Goal: Task Accomplishment & Management: Use online tool/utility

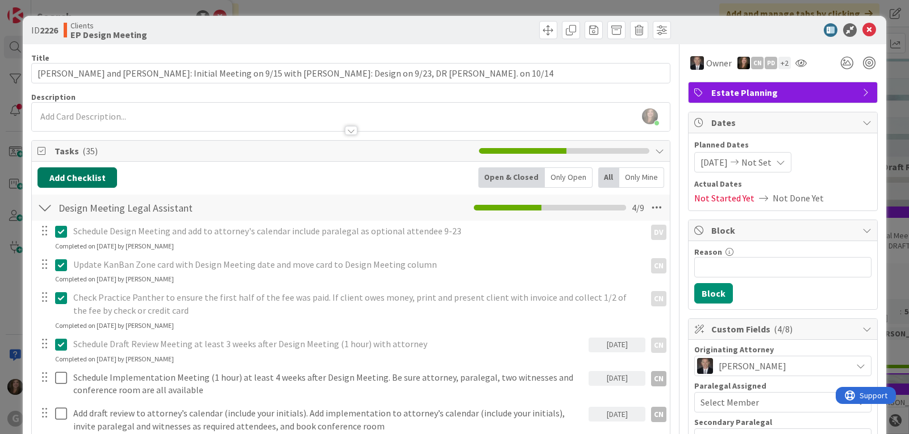
click at [85, 169] on button "Add Checklist" at bounding box center [77, 178] width 80 height 20
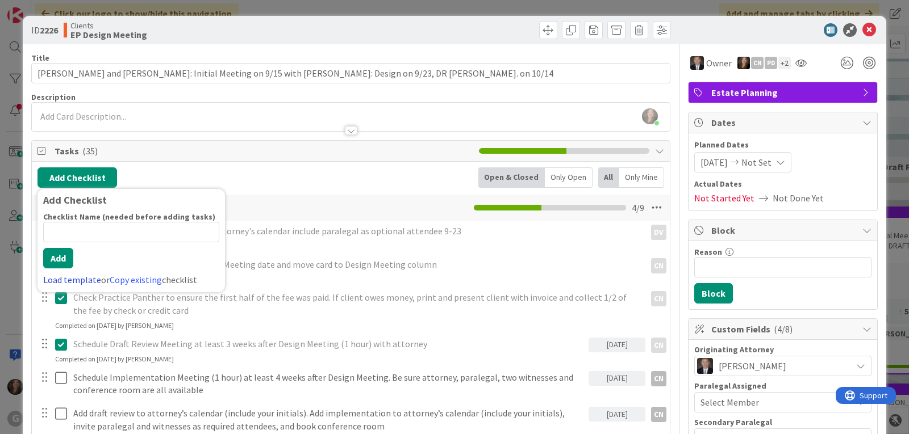
click at [63, 279] on link "Load template" at bounding box center [72, 279] width 58 height 11
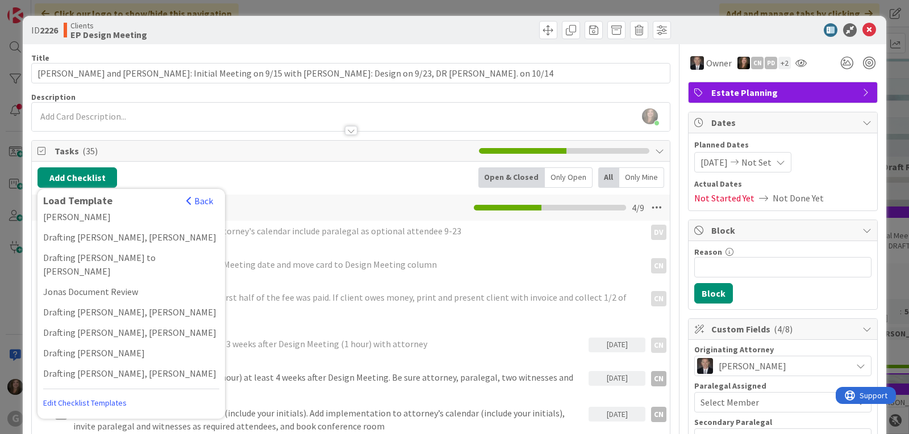
scroll to position [852, 0]
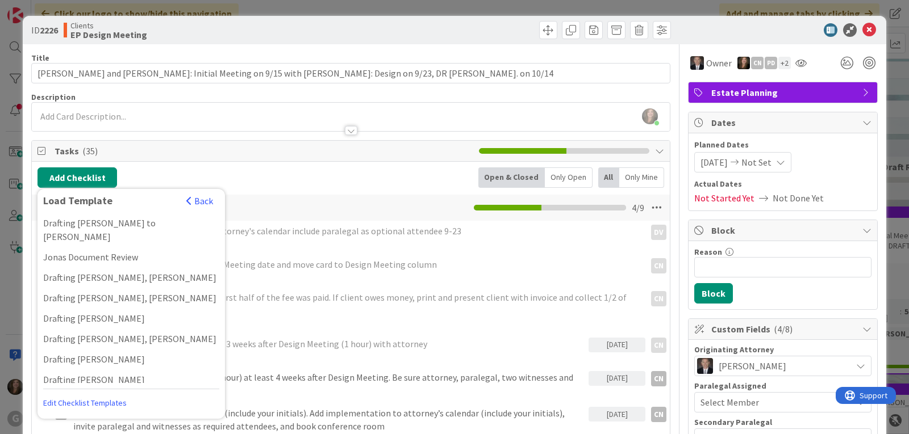
click at [144, 390] on div "Drafting [PERSON_NAME]" at bounding box center [130, 400] width 187 height 20
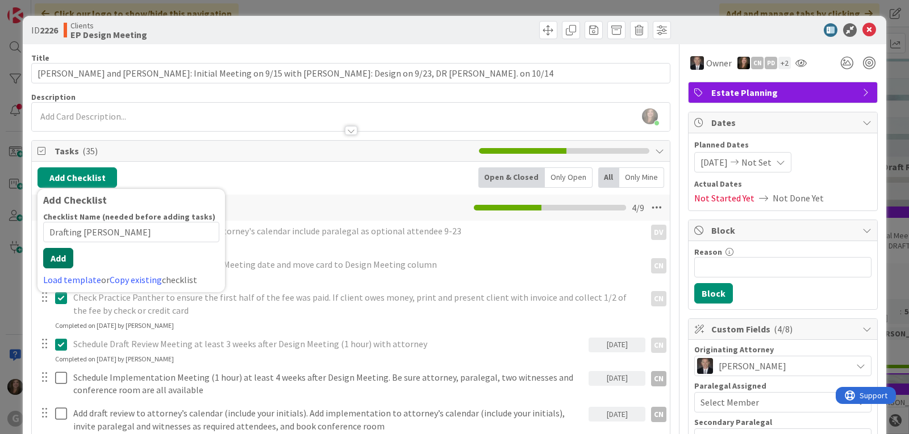
click at [53, 265] on button "Add" at bounding box center [58, 258] width 30 height 20
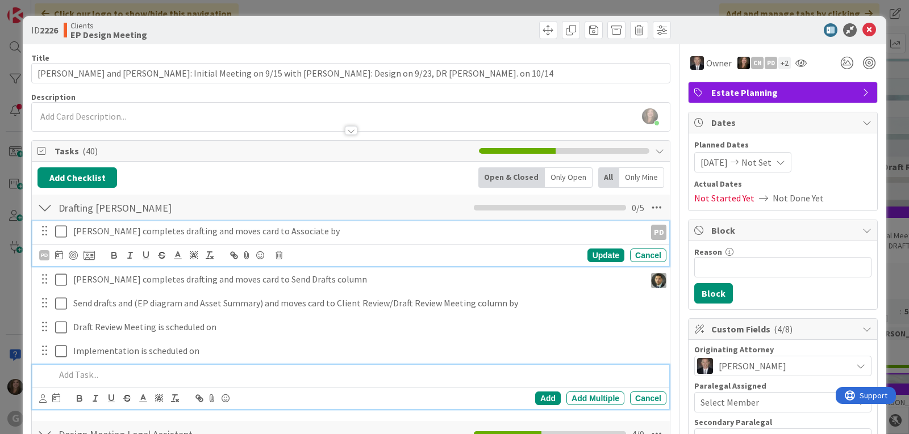
click at [108, 235] on p "[PERSON_NAME] completes drafting and moves card to Associate by" at bounding box center [356, 231] width 567 height 13
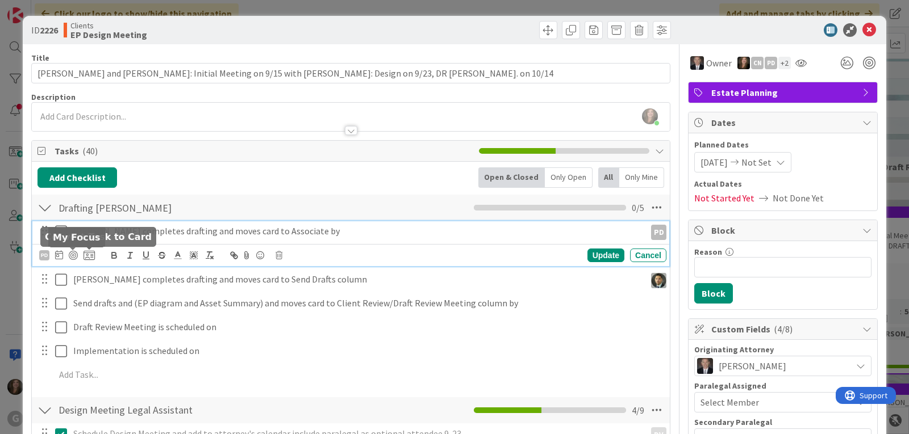
click at [56, 258] on icon at bounding box center [59, 254] width 8 height 9
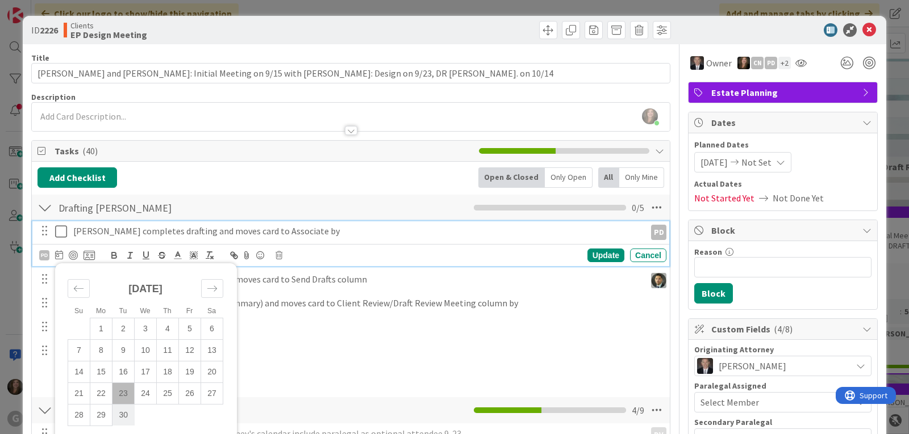
click at [122, 414] on td "30" at bounding box center [123, 415] width 22 height 22
type input "[DATE]"
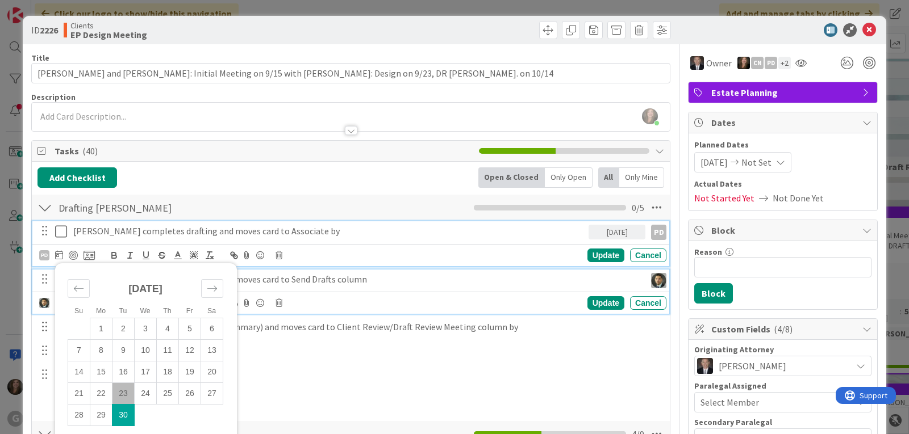
click at [309, 283] on p "[PERSON_NAME] completes drafting and moves card to Send Drafts column" at bounding box center [356, 279] width 567 height 13
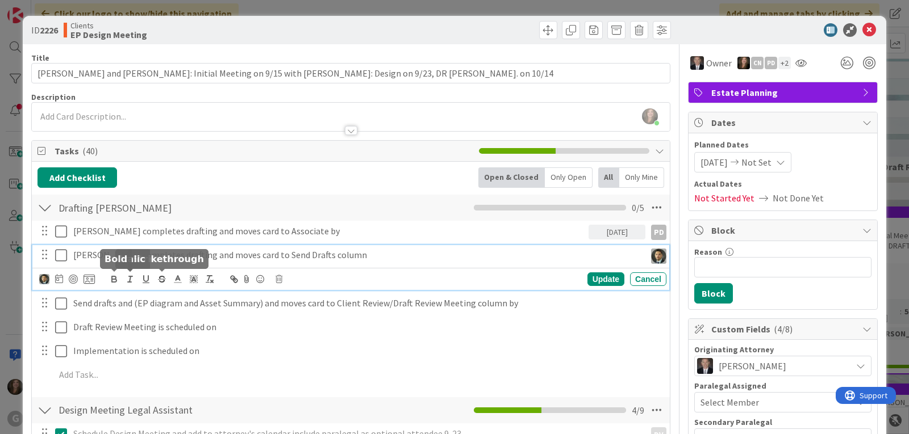
click at [52, 279] on div at bounding box center [67, 280] width 56 height 14
click at [55, 280] on icon at bounding box center [59, 278] width 8 height 9
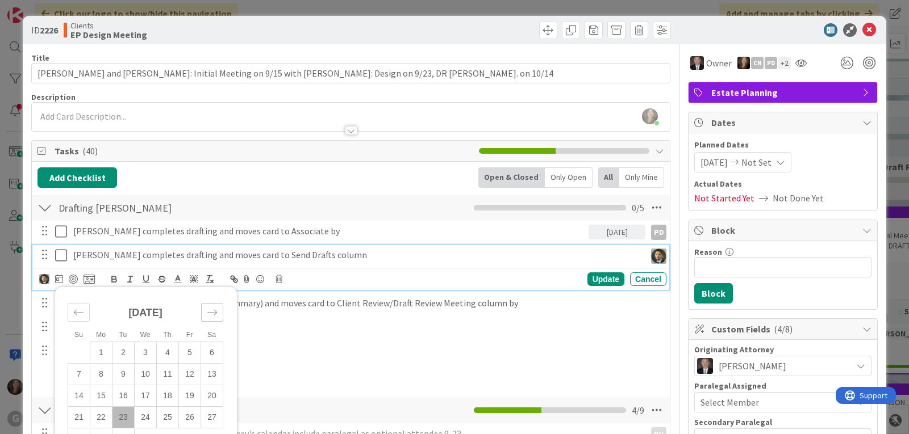
click at [215, 314] on icon "Move forward to switch to the next month." at bounding box center [212, 312] width 11 height 11
click at [190, 350] on td "3" at bounding box center [190, 353] width 22 height 22
click at [124, 374] on td "7" at bounding box center [123, 374] width 22 height 22
type input "[DATE]"
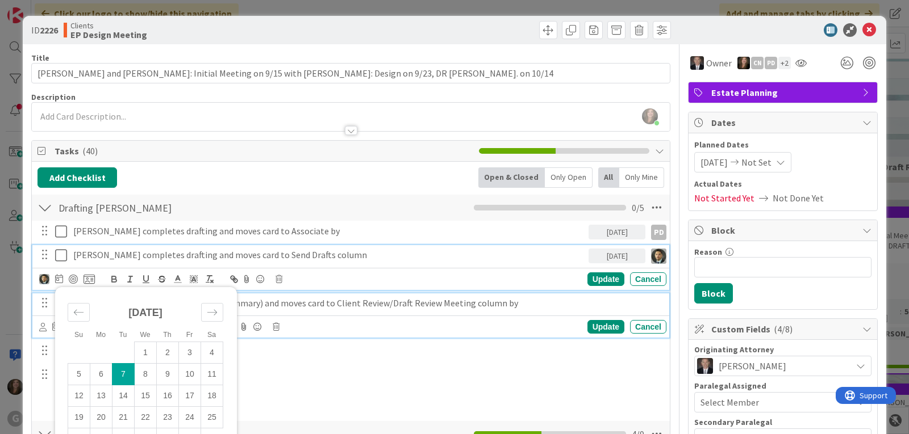
click at [335, 308] on p "Send drafts and (EP diagram and Asset Summary) and moves card to Client Review/…" at bounding box center [367, 303] width 588 height 13
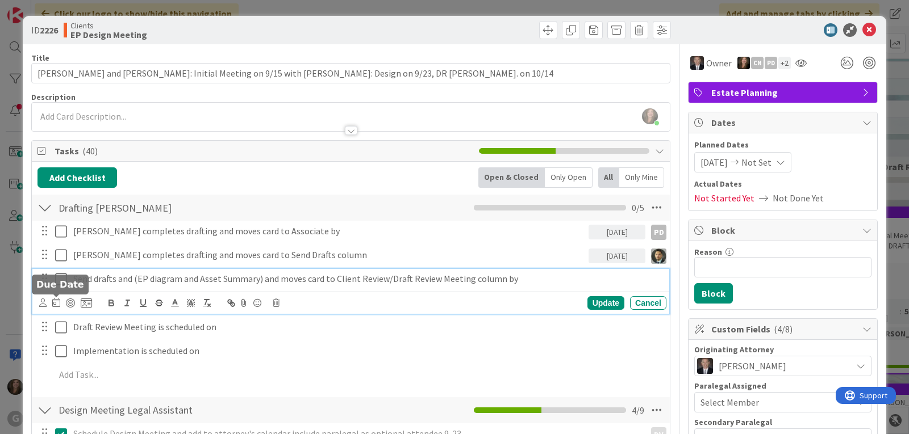
click at [56, 299] on icon at bounding box center [56, 302] width 8 height 9
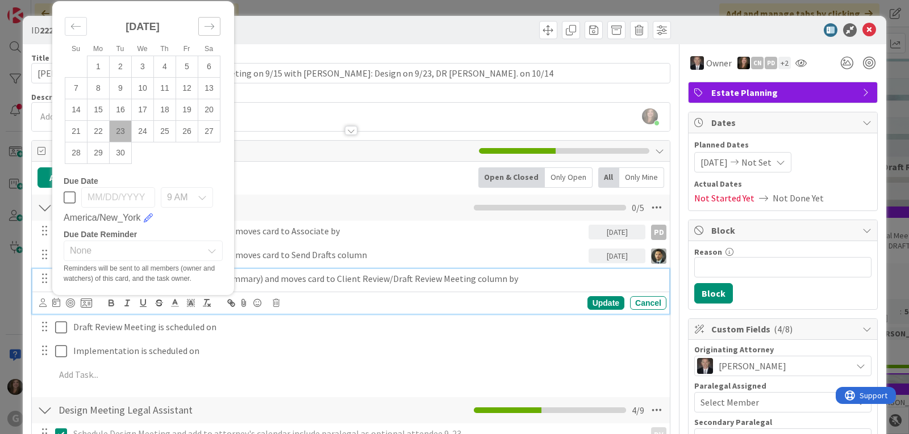
click at [207, 29] on icon "Move forward to switch to the next month." at bounding box center [209, 26] width 11 height 11
click at [118, 87] on td "7" at bounding box center [121, 88] width 22 height 22
type input "[DATE]"
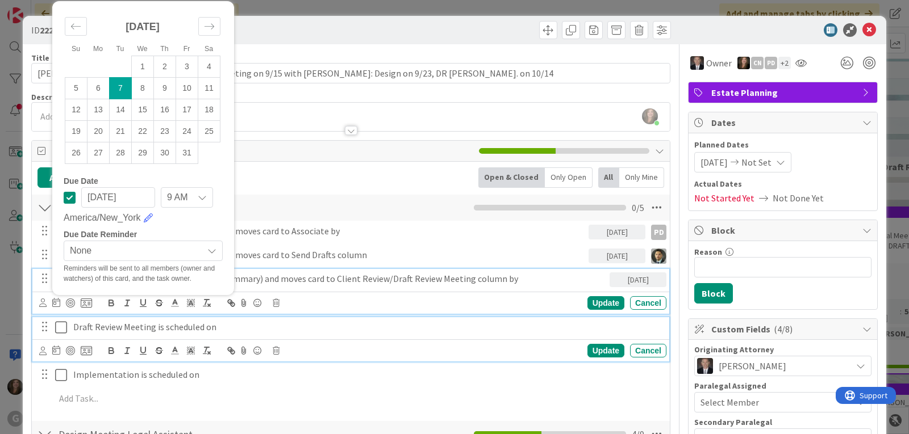
click at [90, 326] on p "Draft Review Meeting is scheduled on" at bounding box center [367, 327] width 588 height 13
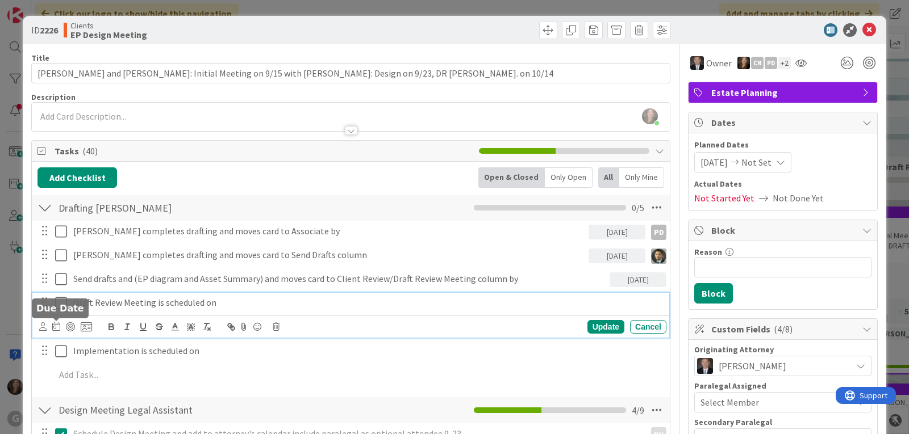
click at [54, 328] on icon at bounding box center [56, 326] width 8 height 9
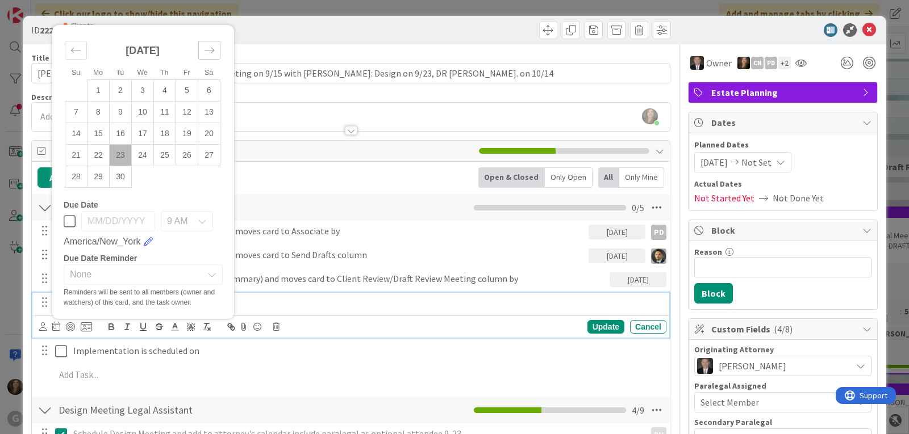
click at [208, 42] on div "Move forward to switch to the next month." at bounding box center [209, 50] width 22 height 19
click at [118, 137] on td "14" at bounding box center [121, 134] width 22 height 22
type input "[DATE]"
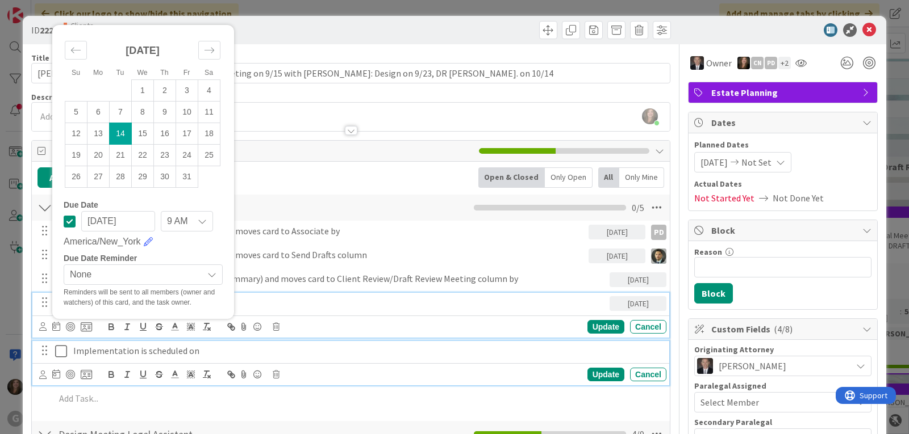
click at [166, 352] on p "Implementation is scheduled on" at bounding box center [367, 351] width 588 height 13
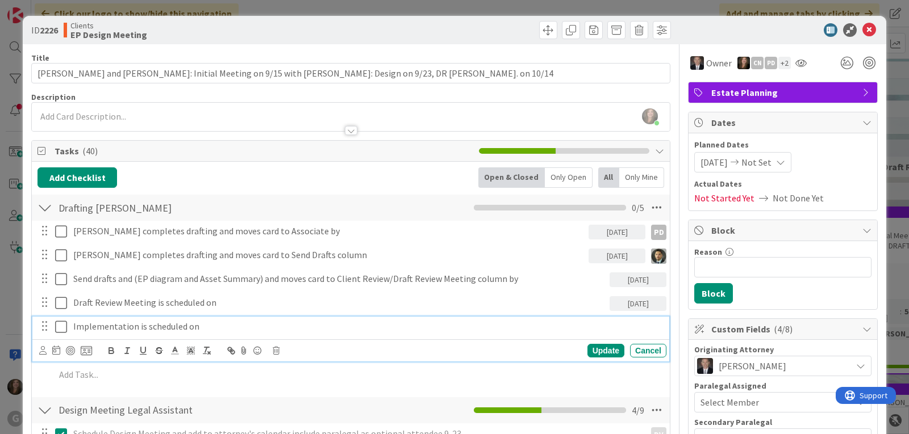
click at [212, 326] on p "Implementation is scheduled on" at bounding box center [367, 326] width 588 height 13
click at [595, 348] on div "Update" at bounding box center [605, 351] width 37 height 14
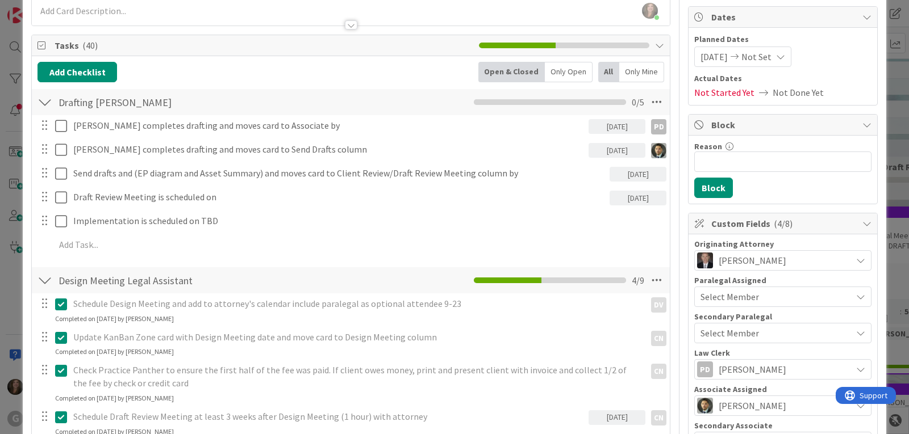
scroll to position [57, 0]
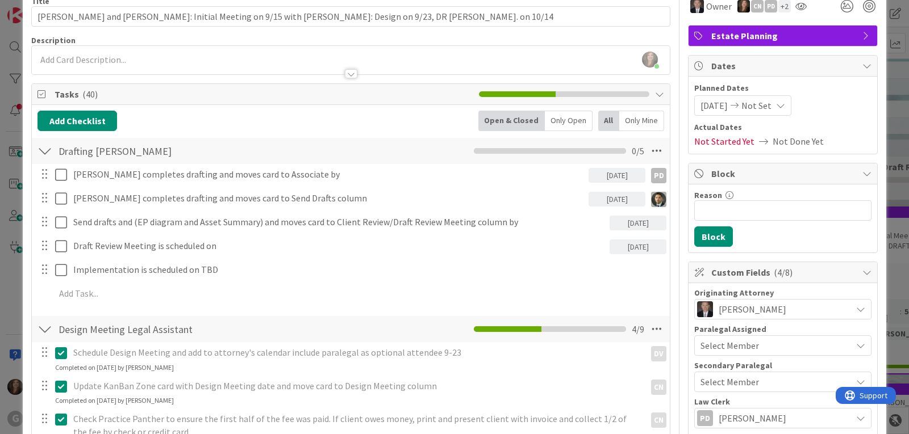
click at [147, 56] on div "[PERSON_NAME] joined 1 hr 19 m ago" at bounding box center [351, 60] width 638 height 28
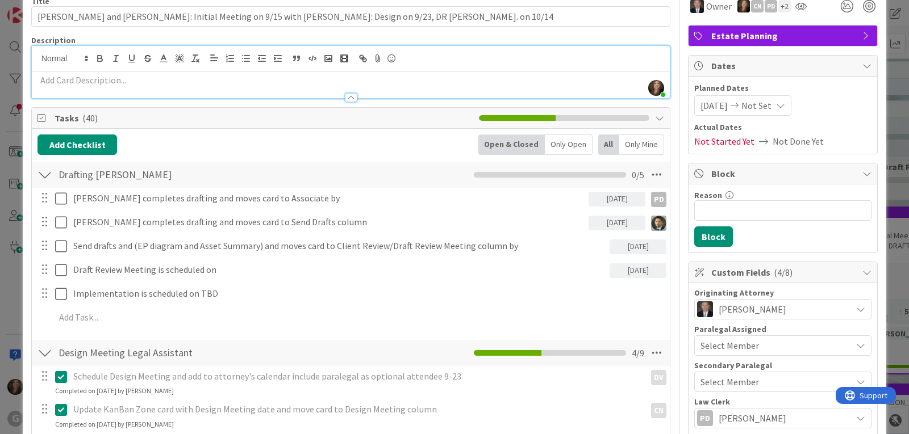
scroll to position [0, 0]
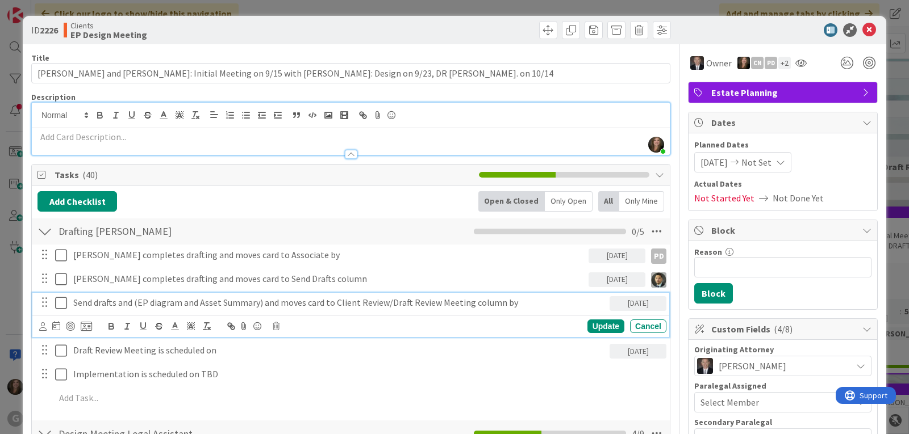
click at [168, 304] on p "Send drafts and (EP diagram and Asset Summary) and moves card to Client Review/…" at bounding box center [339, 302] width 532 height 13
click at [42, 328] on icon at bounding box center [42, 327] width 7 height 9
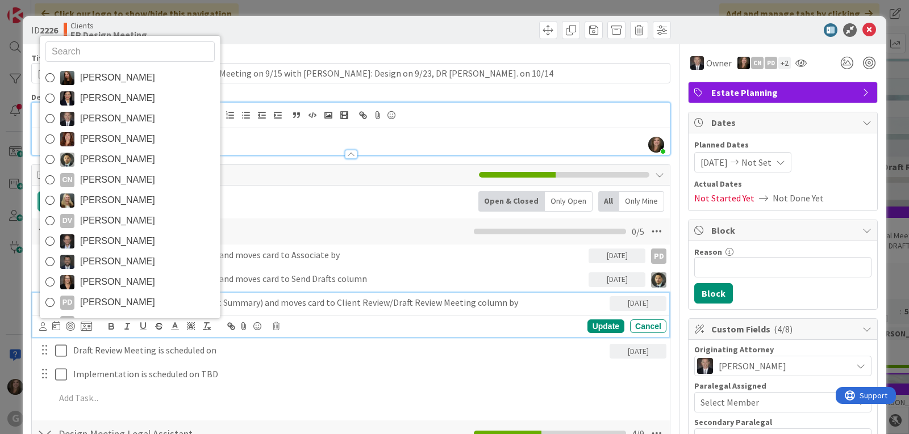
click at [93, 299] on span "[PERSON_NAME]" at bounding box center [117, 302] width 75 height 17
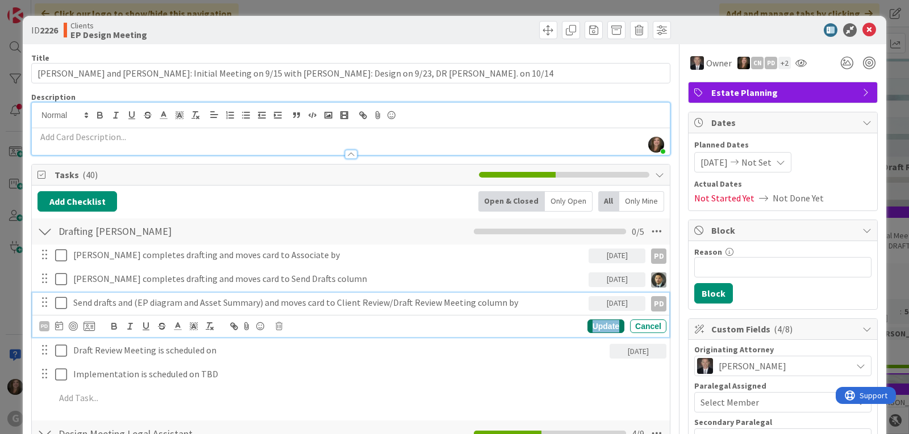
click at [588, 324] on div "Update" at bounding box center [605, 327] width 37 height 14
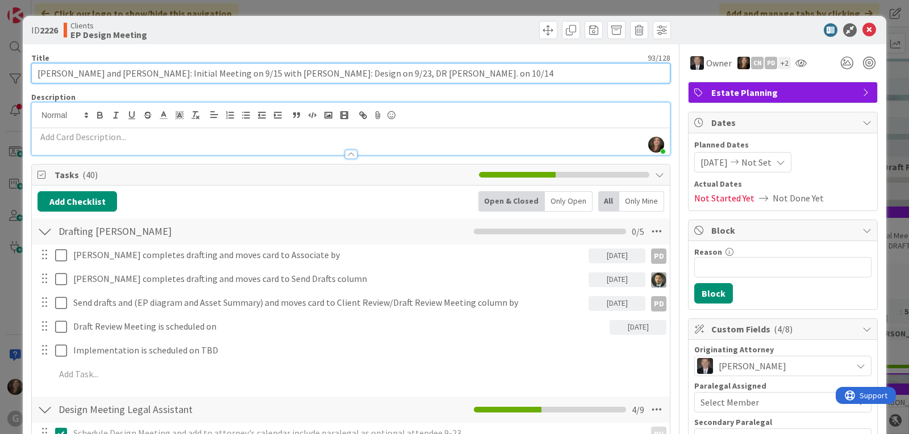
click at [315, 72] on input "[PERSON_NAME] and [PERSON_NAME]: Initial Meeting on 9/15 with [PERSON_NAME]: De…" at bounding box center [350, 73] width 639 height 20
click at [151, 74] on input "[PERSON_NAME] and [PERSON_NAME]: Initial Meeting on 9/15 with [PERSON_NAME]: De…" at bounding box center [350, 73] width 639 height 20
click at [407, 70] on input "[PERSON_NAME] and [PERSON_NAME]: Initial on 9/15 with [PERSON_NAME]: Design on …" at bounding box center [350, 73] width 639 height 20
type input "[PERSON_NAME] and [PERSON_NAME]: Initial on 9/15 with [PERSON_NAME]: Design on …"
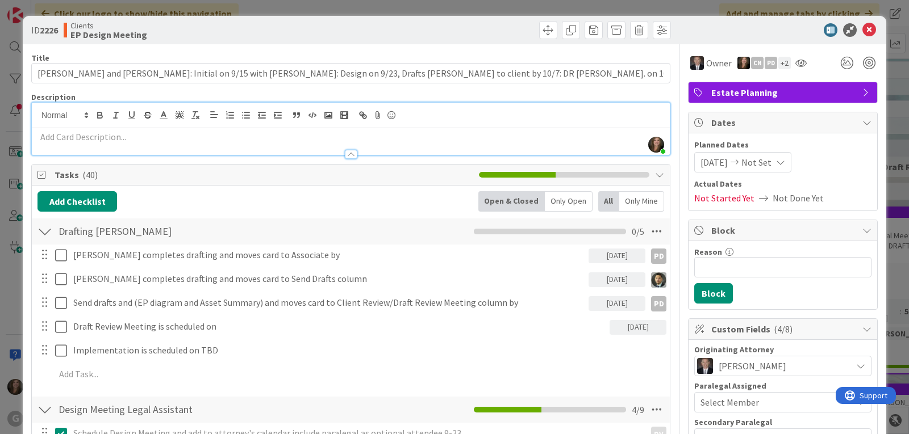
click at [65, 136] on p at bounding box center [350, 137] width 626 height 13
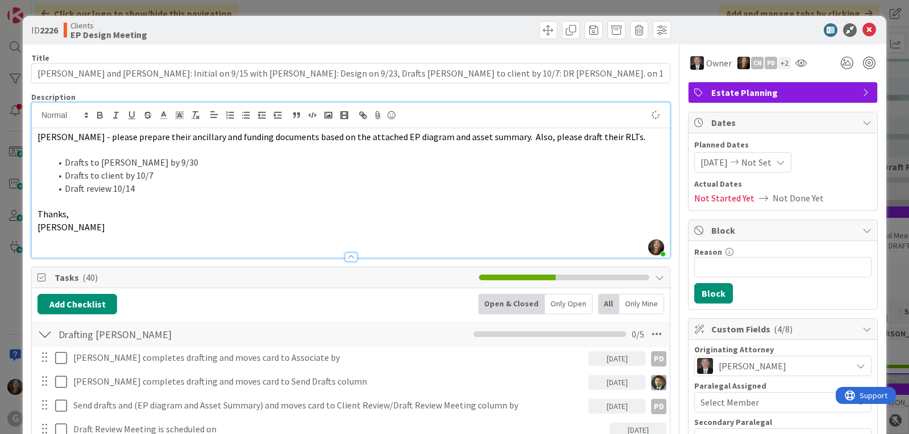
click at [38, 137] on span "[PERSON_NAME] - please prepare their ancillary and funding documents based on t…" at bounding box center [341, 136] width 608 height 11
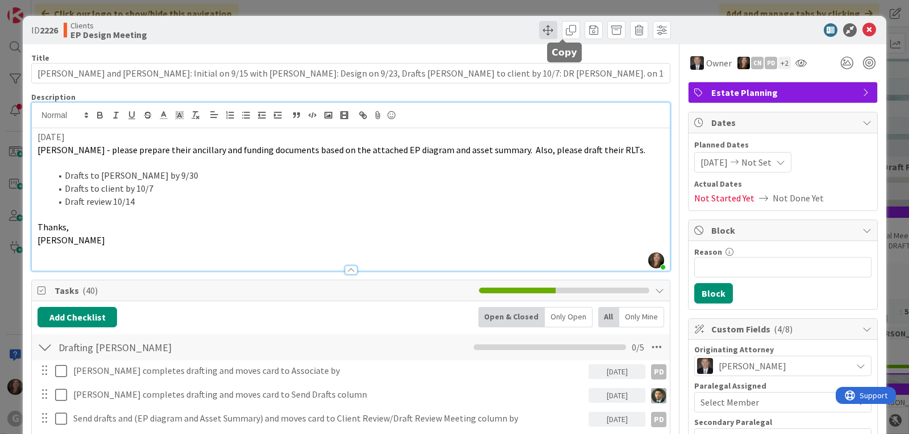
click at [544, 31] on span at bounding box center [548, 30] width 18 height 18
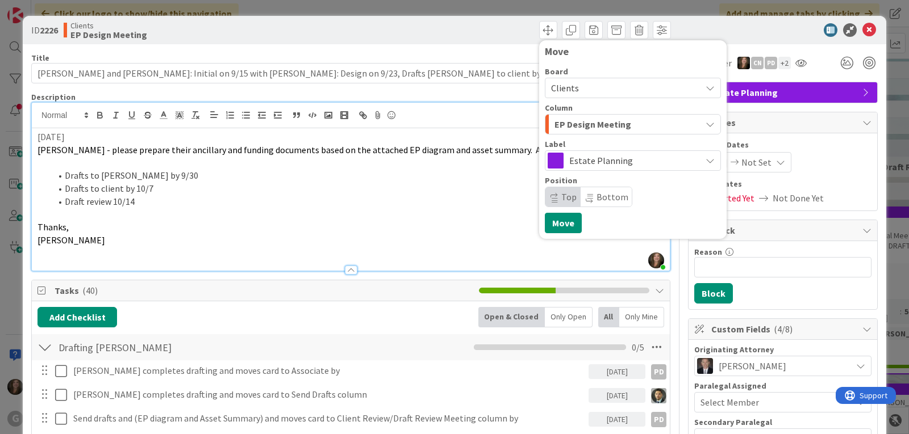
click at [654, 123] on div "EP Design Meeting" at bounding box center [625, 124] width 149 height 18
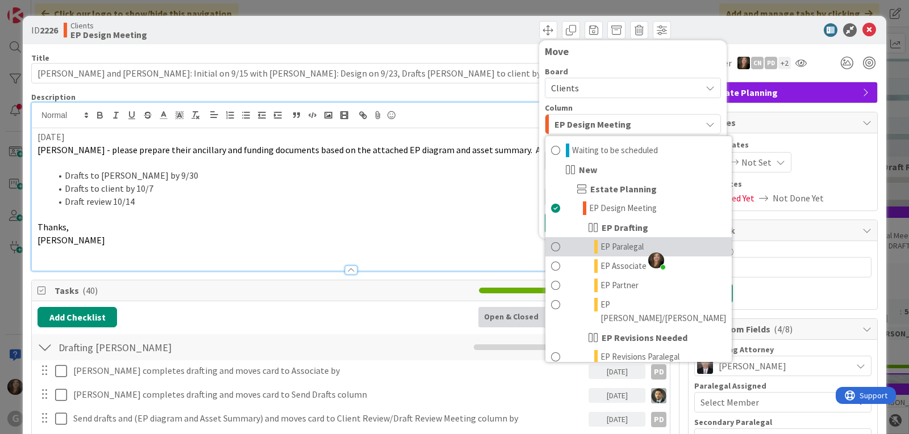
click at [594, 246] on icon at bounding box center [595, 247] width 3 height 14
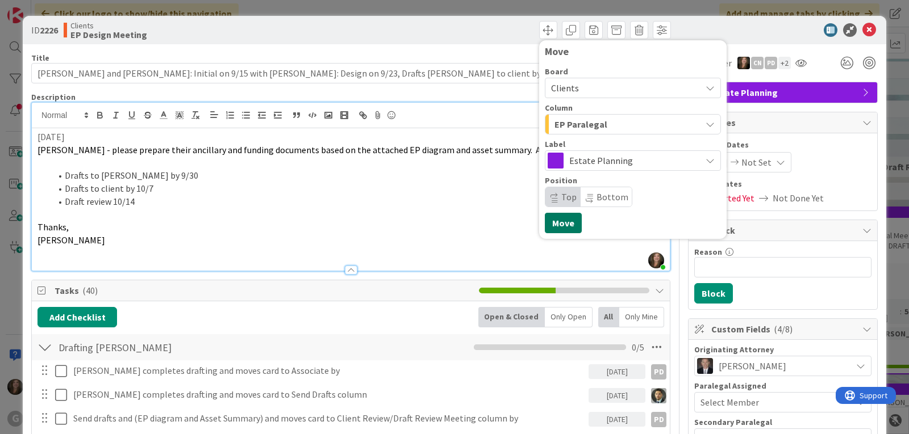
click at [560, 228] on button "Move" at bounding box center [563, 223] width 37 height 20
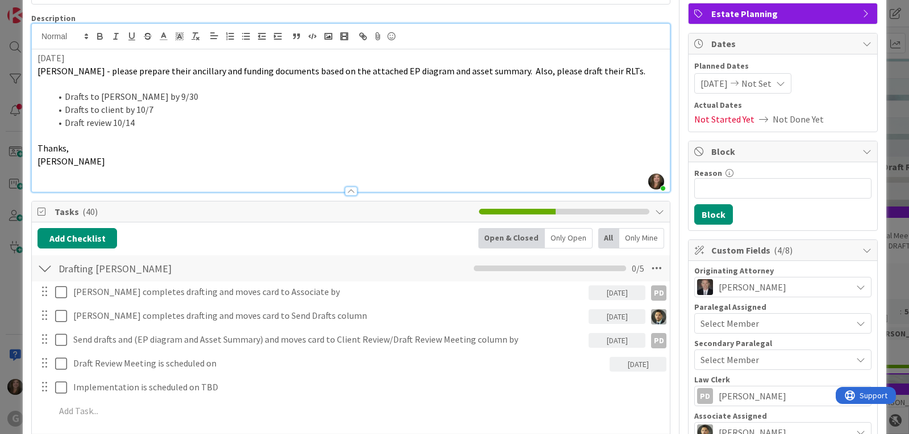
scroll to position [114, 0]
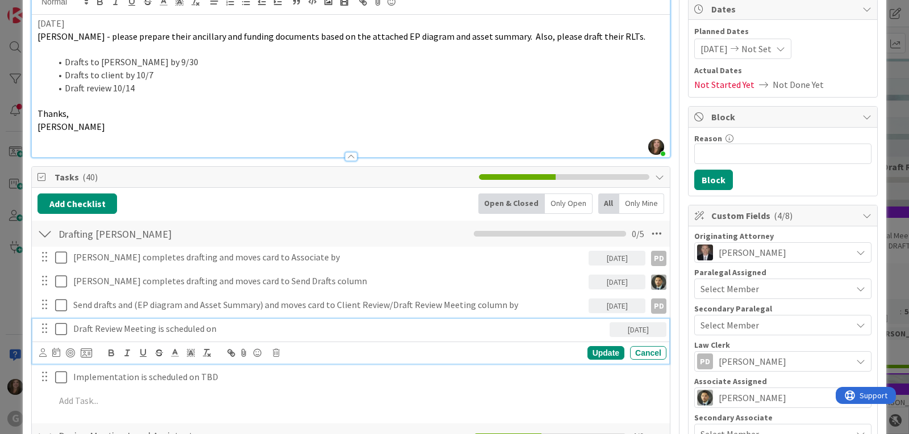
click at [65, 331] on icon at bounding box center [61, 330] width 12 height 14
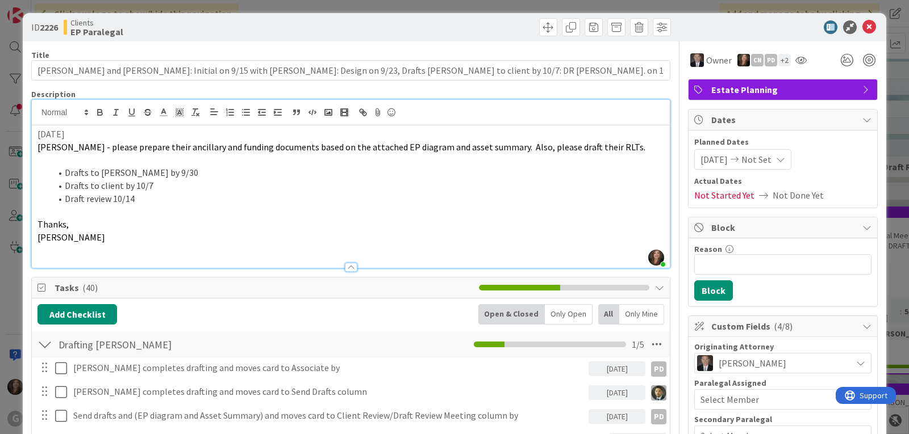
scroll to position [0, 0]
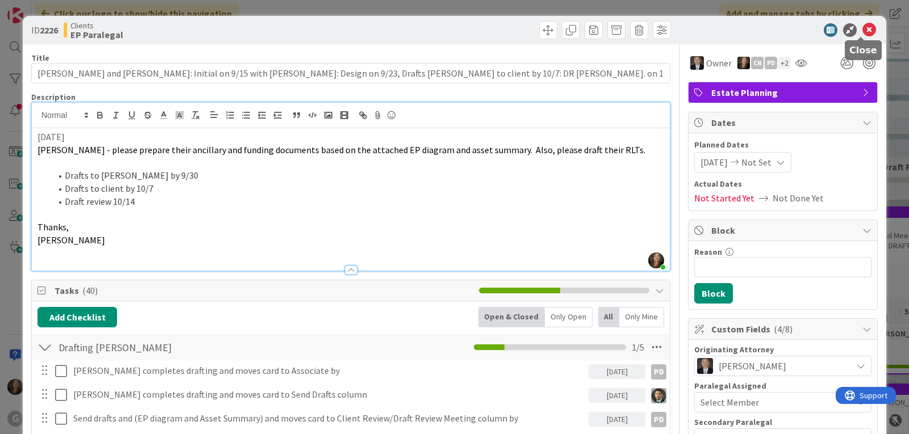
click at [862, 32] on icon at bounding box center [869, 30] width 14 height 14
